Goal: Task Accomplishment & Management: Manage account settings

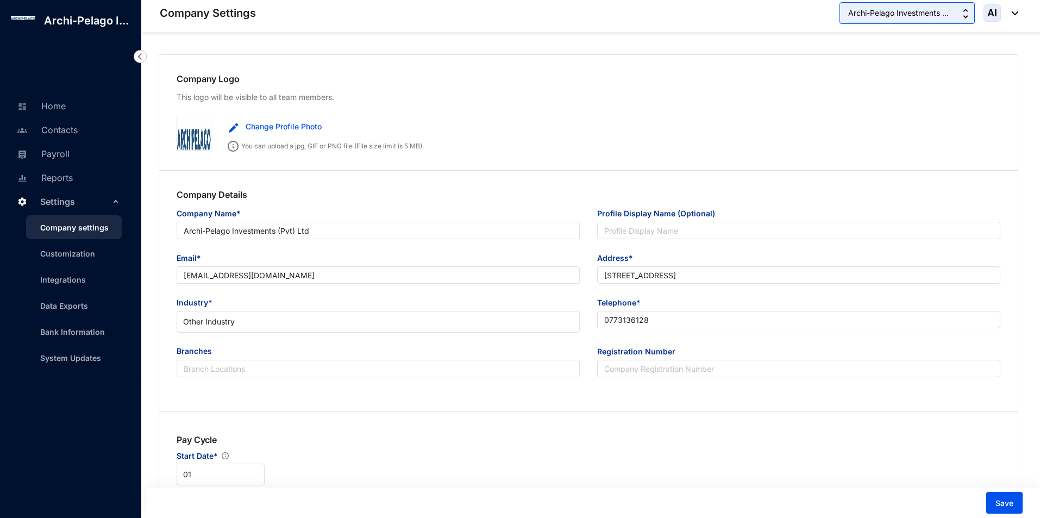
click at [947, 18] on span "Archi-Pelago Investments ..." at bounding box center [898, 13] width 101 height 12
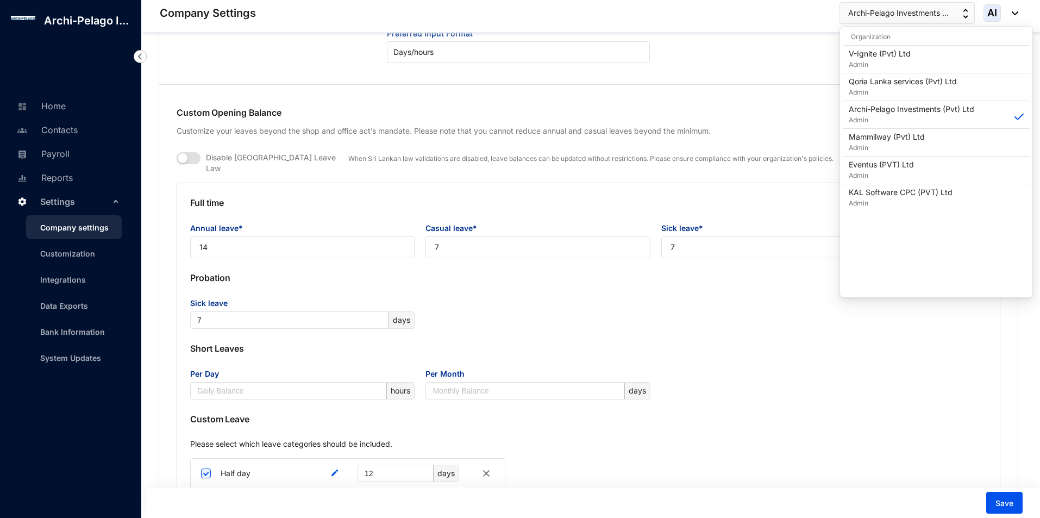
click at [677, 313] on div "Sick leave 7 days" at bounding box center [589, 313] width 808 height 32
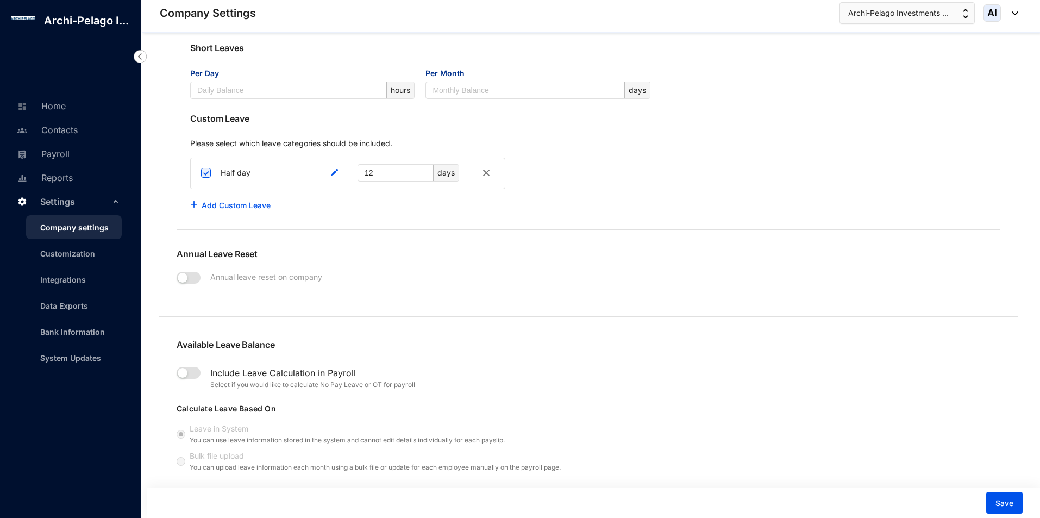
scroll to position [978, 0]
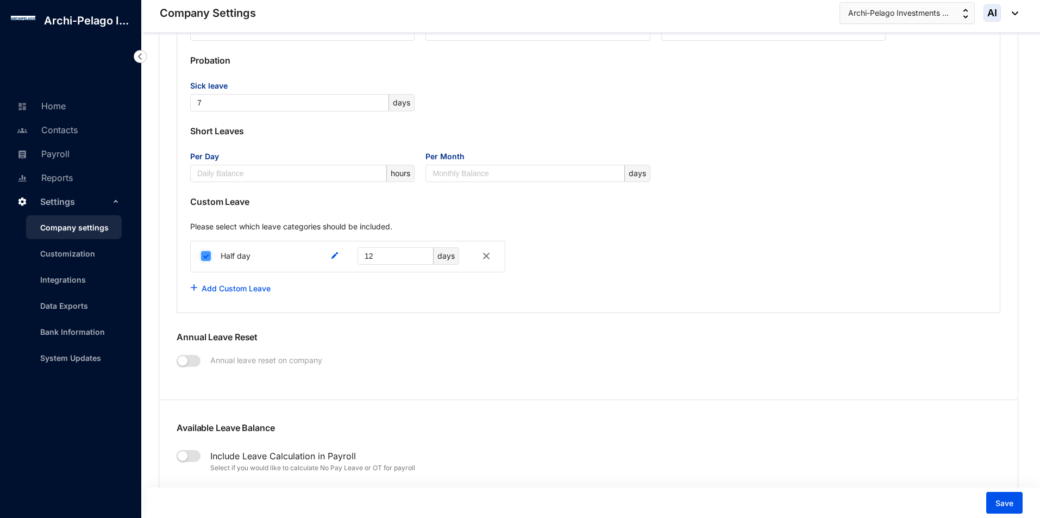
click at [205, 251] on input "checkbox" at bounding box center [206, 256] width 10 height 10
checkbox input "false"
click at [489, 249] on img at bounding box center [486, 255] width 13 height 13
click at [492, 254] on img at bounding box center [486, 255] width 13 height 13
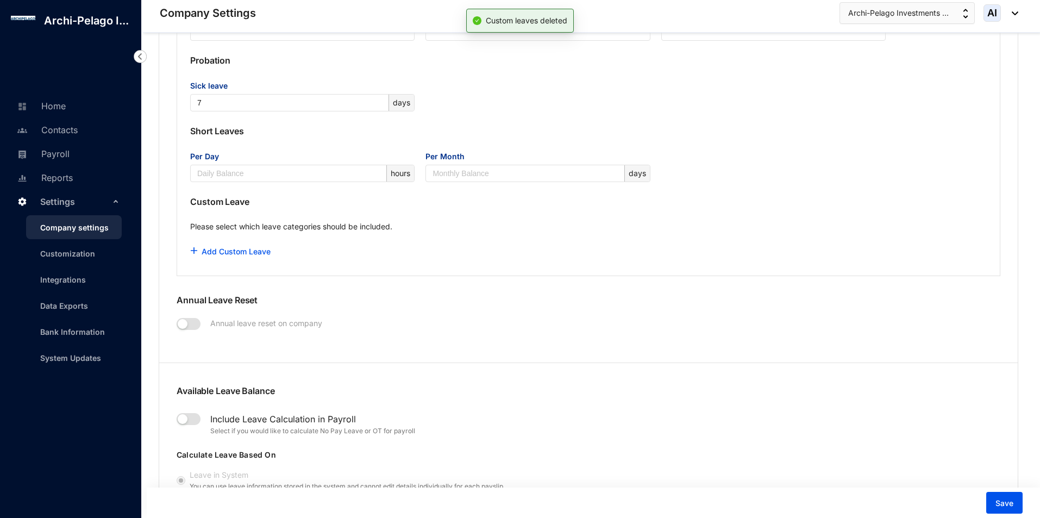
click at [487, 251] on div "Add Custom Leave" at bounding box center [588, 252] width 797 height 22
click at [934, 15] on span "Archi-Pelago Investments ..." at bounding box center [898, 13] width 101 height 12
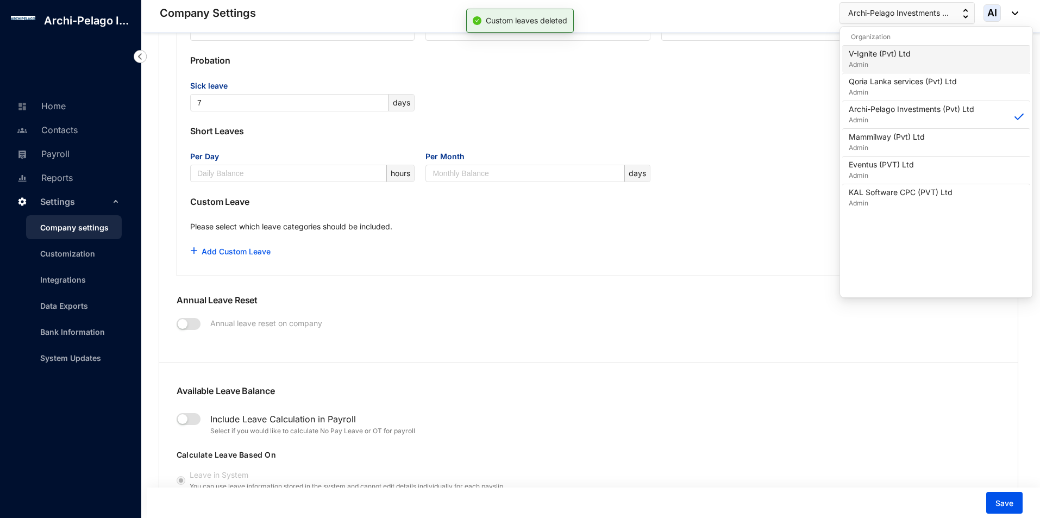
click at [899, 60] on p "Admin" at bounding box center [880, 64] width 62 height 11
